Goal: Information Seeking & Learning: Learn about a topic

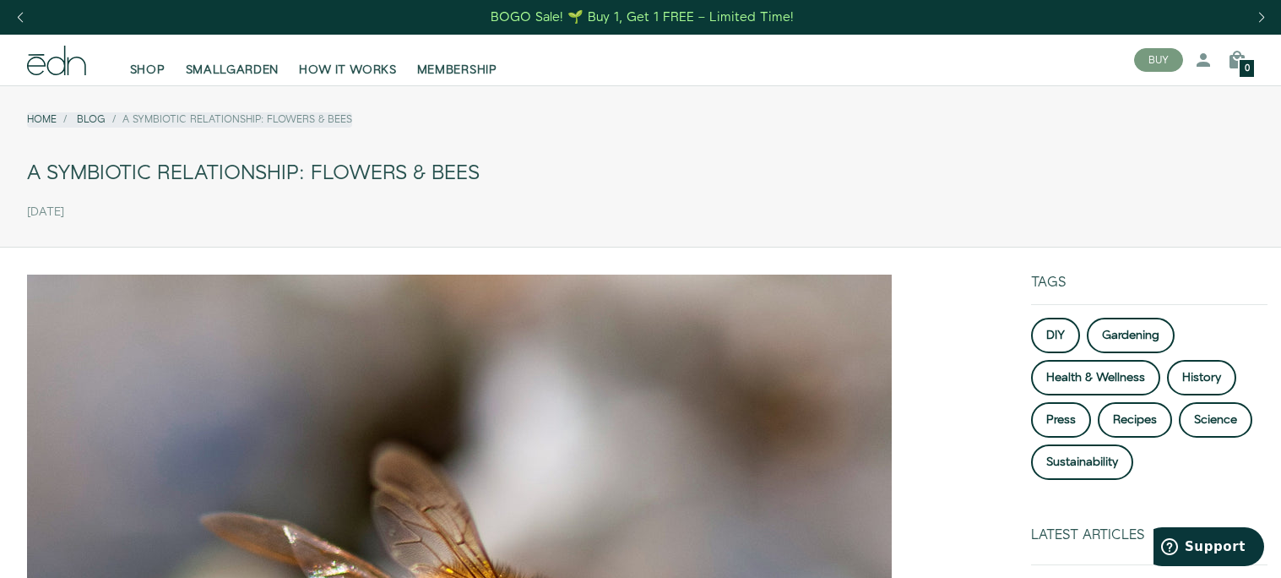
click at [1146, 286] on div "Tags" at bounding box center [1149, 289] width 236 height 30
click at [478, 175] on div "A Symbiotic Relationship: Flowers & Bees" at bounding box center [640, 174] width 1227 height 38
click at [479, 171] on div "A Symbiotic Relationship: Flowers & Bees" at bounding box center [640, 174] width 1227 height 38
drag, startPoint x: 479, startPoint y: 171, endPoint x: 0, endPoint y: 187, distance: 479.1
click at [0, 187] on div "Home Blog A Symbiotic Relationship: Flowers & Bees A Symbiotic Relationship: Fl…" at bounding box center [640, 163] width 1281 height 128
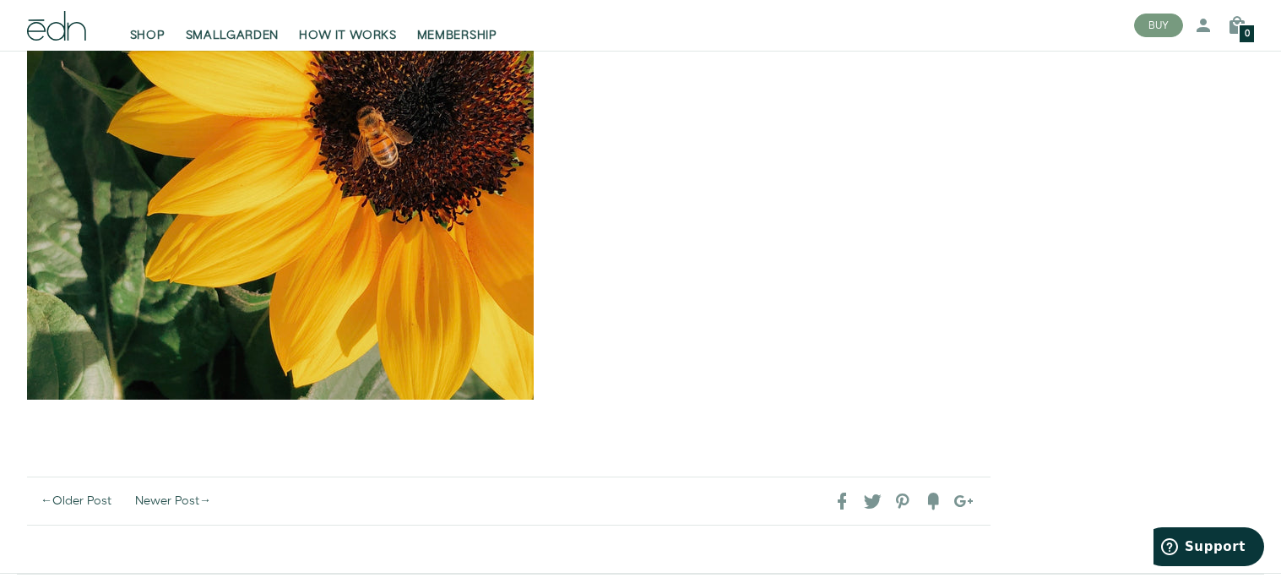
scroll to position [4353, 0]
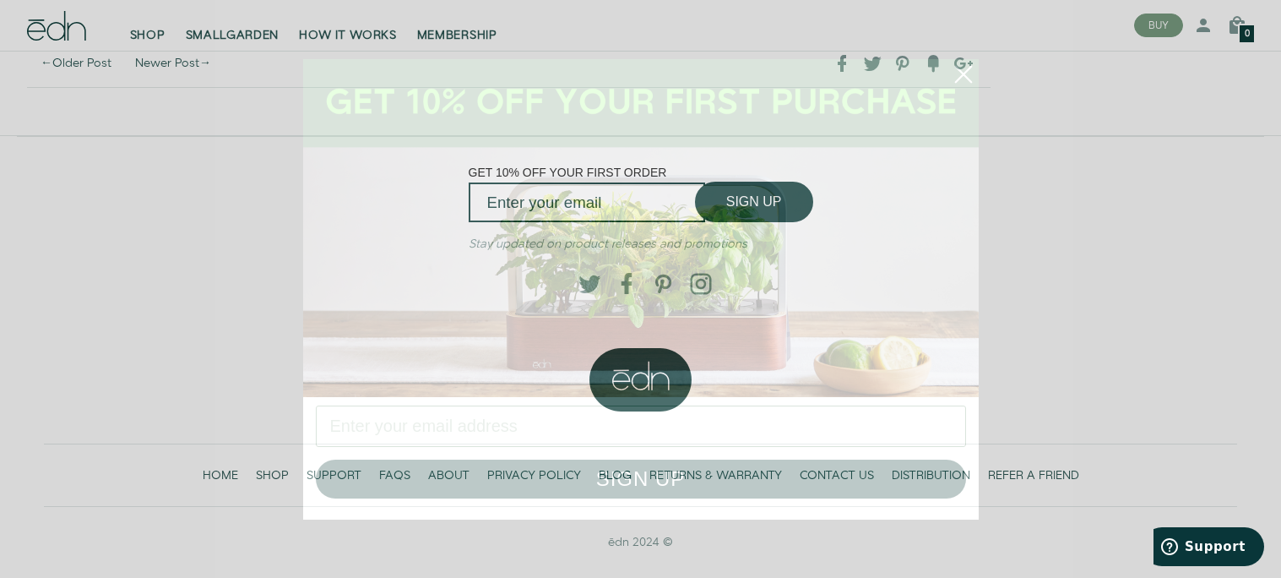
click at [966, 72] on circle "Close dialog" at bounding box center [963, 74] width 37 height 37
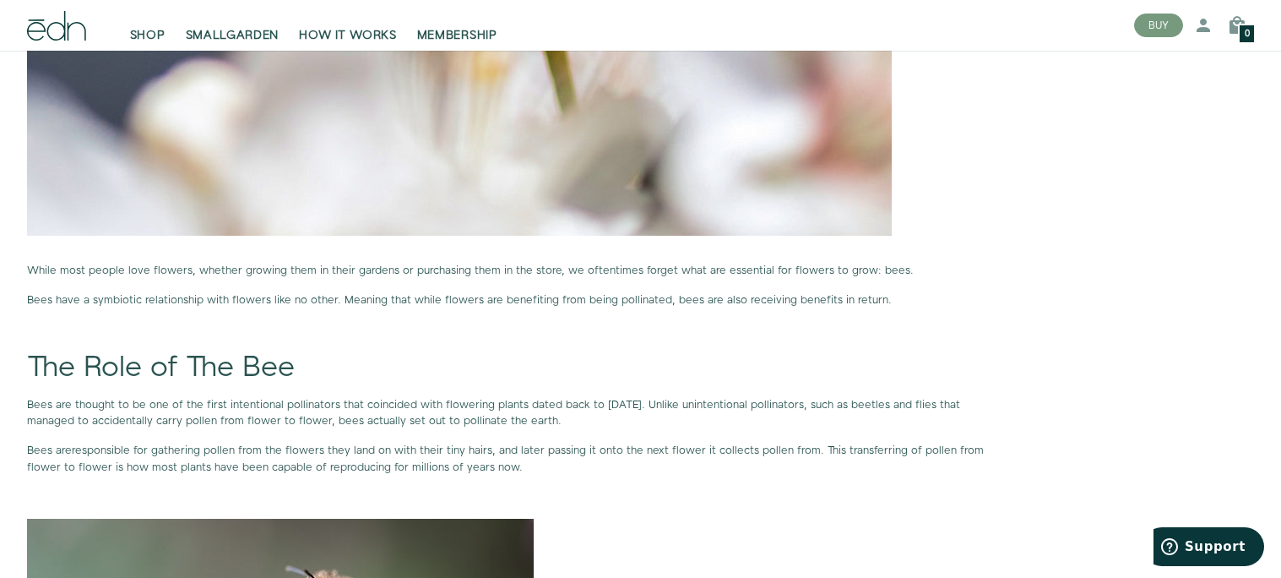
scroll to position [0, 0]
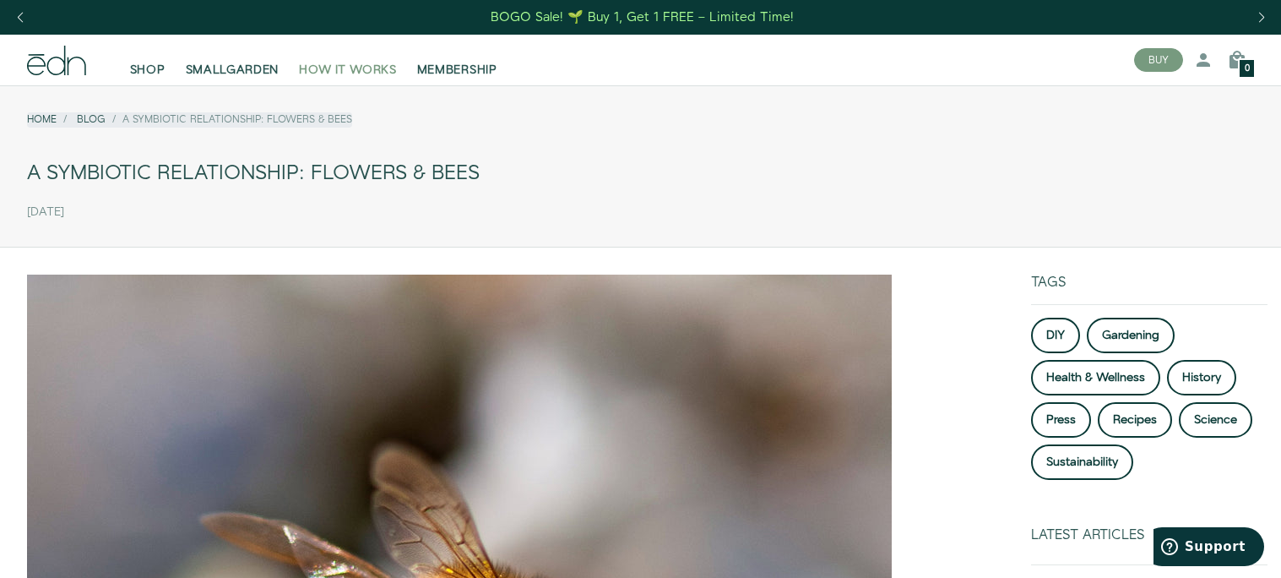
click at [351, 65] on span "HOW IT WORKS" at bounding box center [347, 70] width 97 height 17
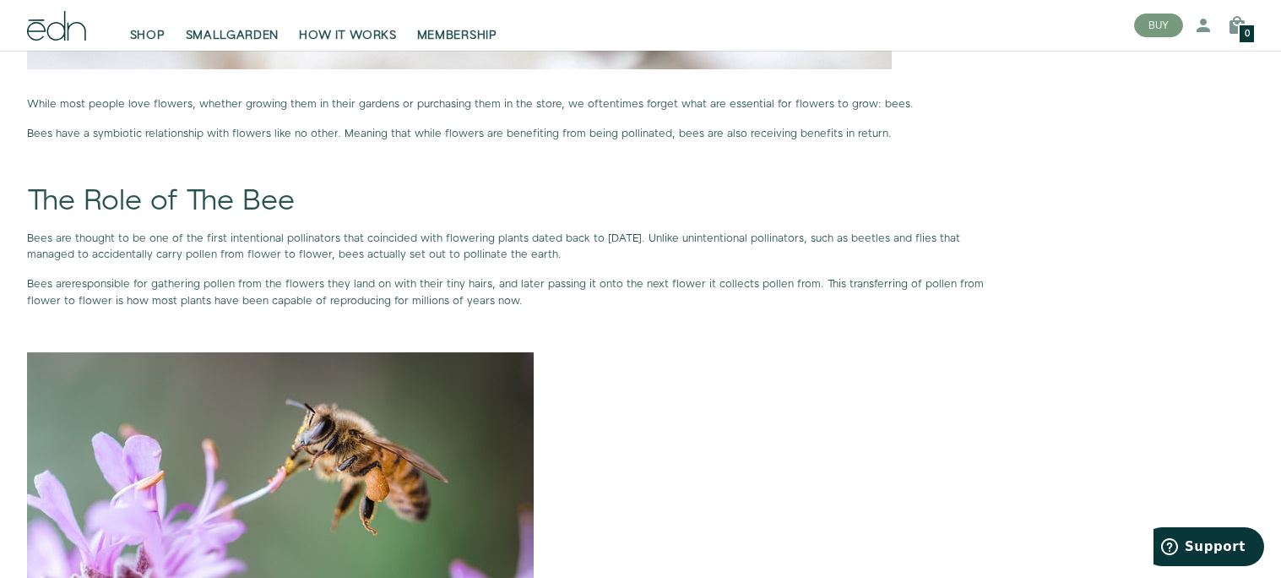
scroll to position [1067, 0]
